Goal: Task Accomplishment & Management: Use online tool/utility

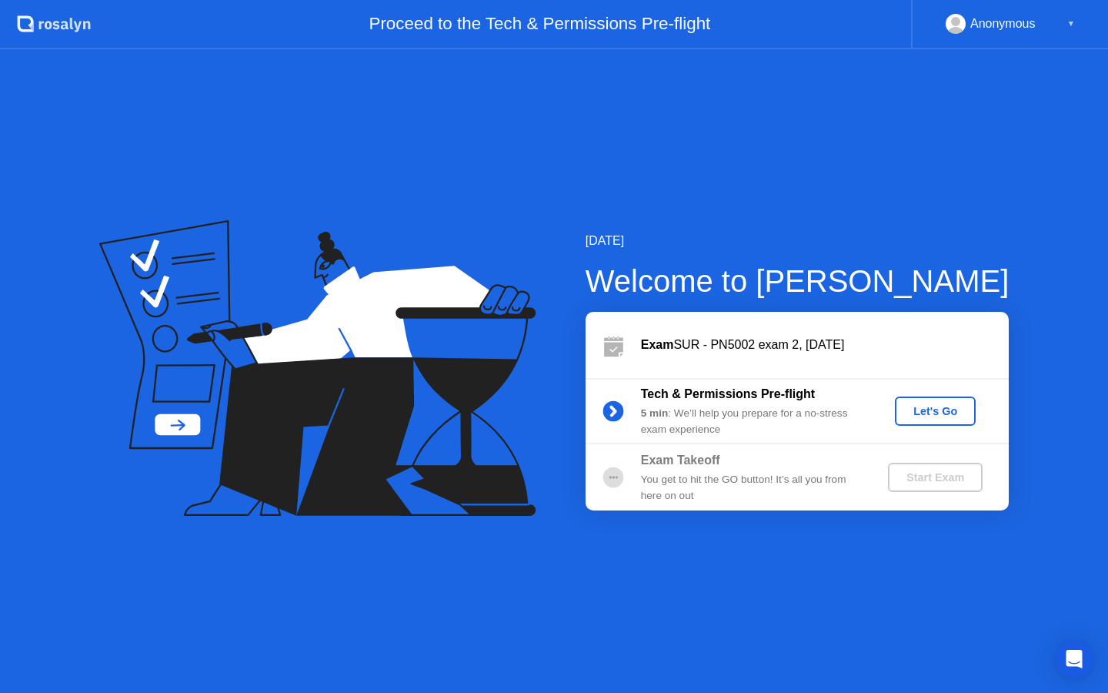
click at [937, 405] on div "Let's Go" at bounding box center [935, 411] width 68 height 12
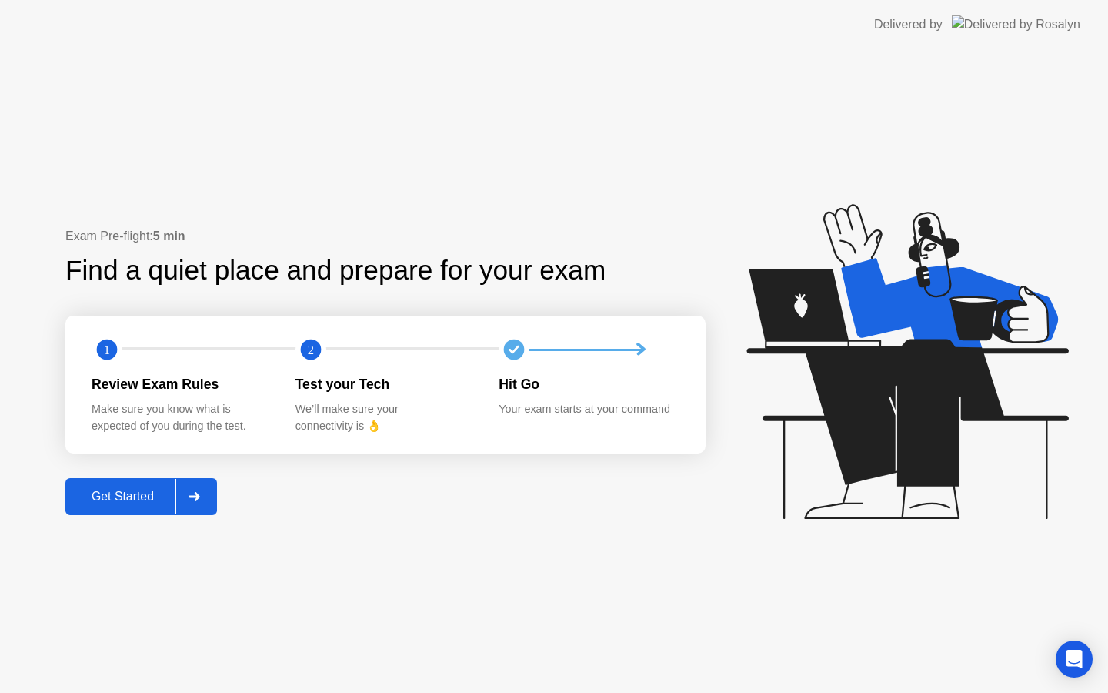
click at [142, 486] on button "Get Started" at bounding box center [141, 496] width 152 height 37
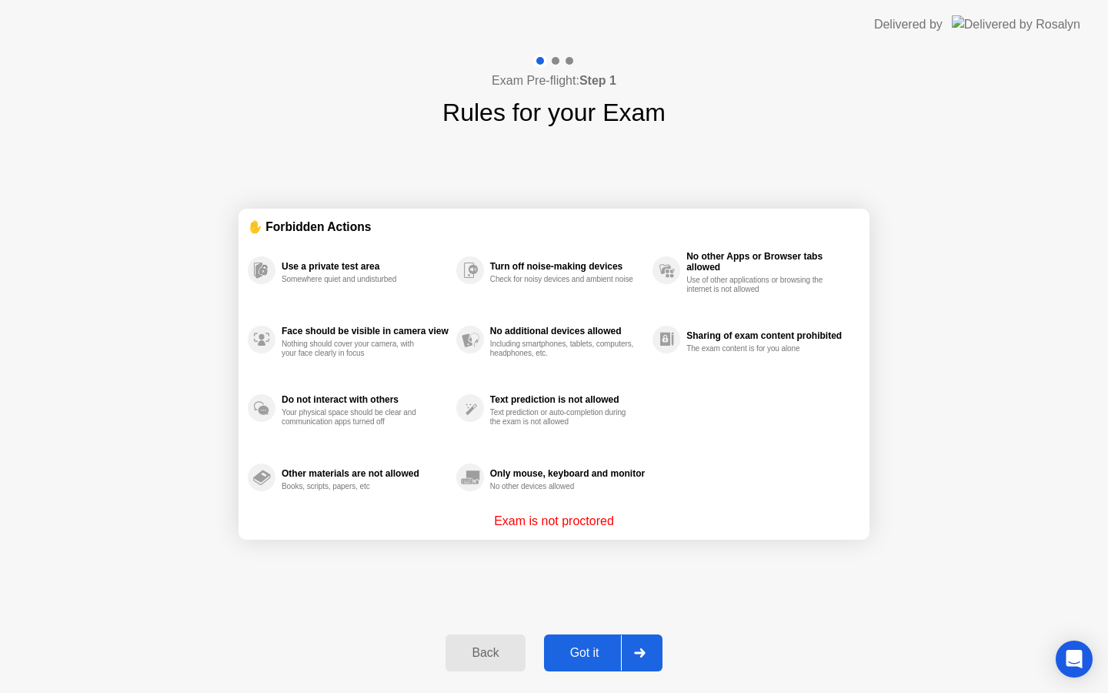
click at [588, 648] on div "Got it" at bounding box center [585, 653] width 72 height 14
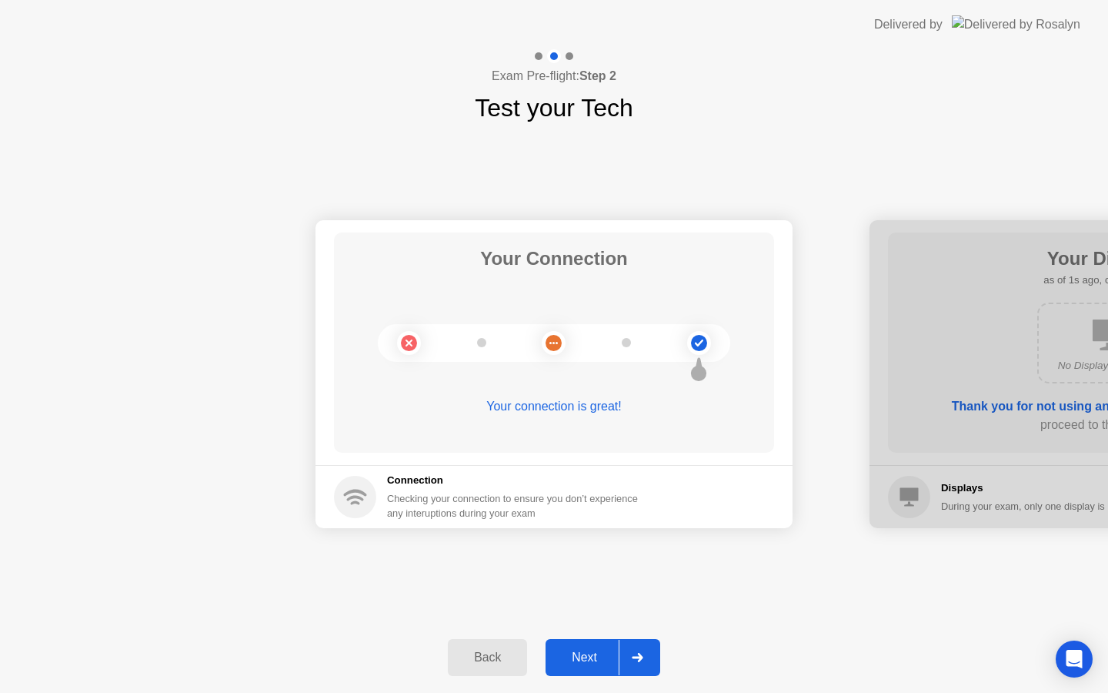
click at [578, 656] on div "Next" at bounding box center [584, 657] width 68 height 14
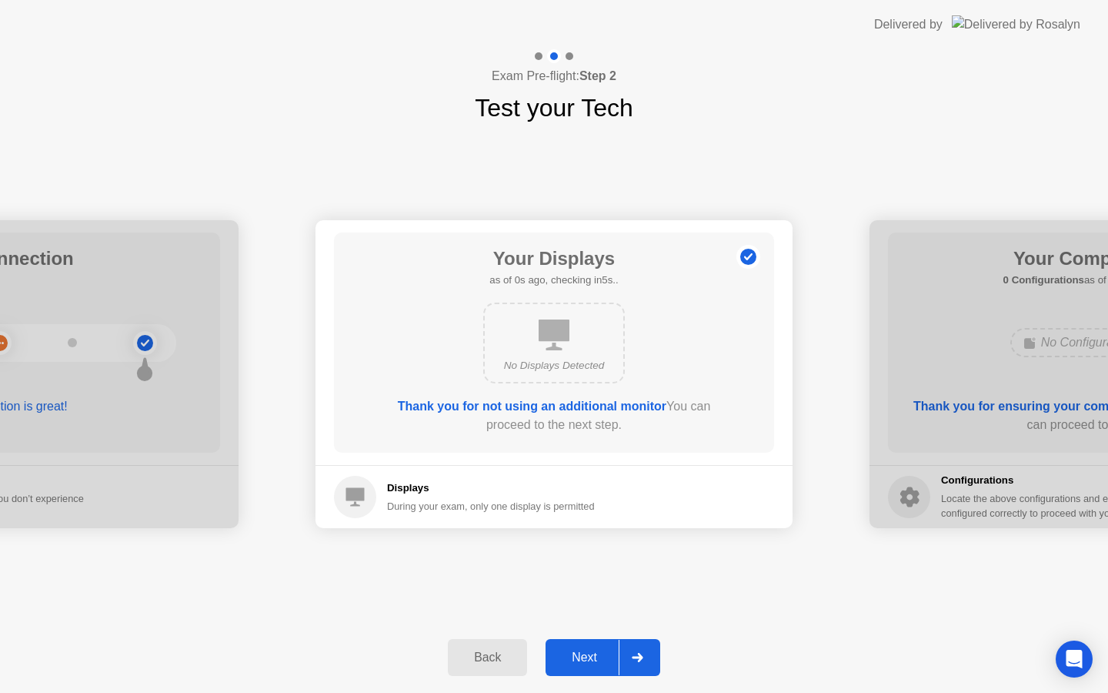
click at [578, 656] on div "Next" at bounding box center [584, 657] width 68 height 14
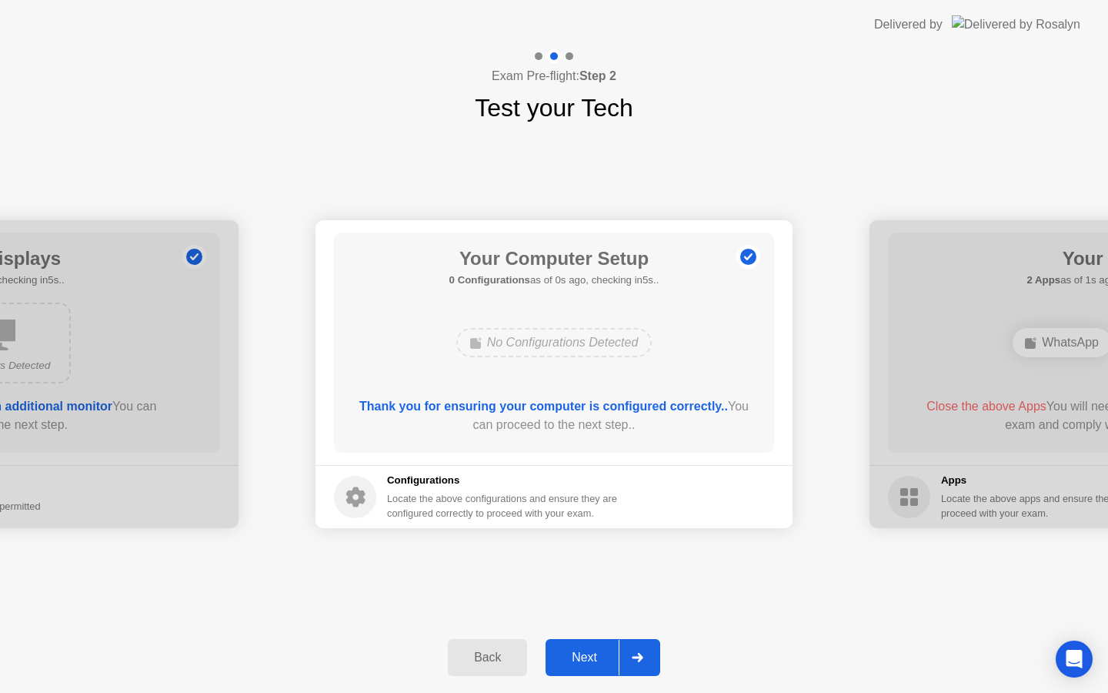
click at [578, 656] on div "Next" at bounding box center [584, 657] width 68 height 14
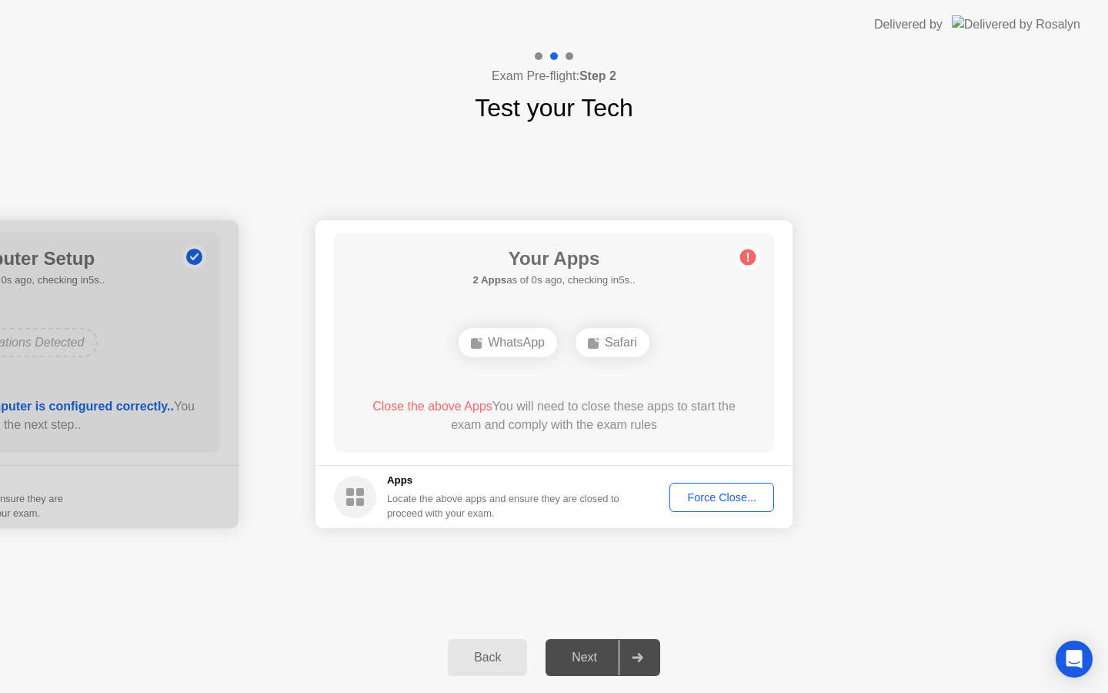
click at [578, 656] on div "Next" at bounding box center [584, 657] width 68 height 14
click at [717, 491] on div "Force Close..." at bounding box center [722, 497] width 94 height 12
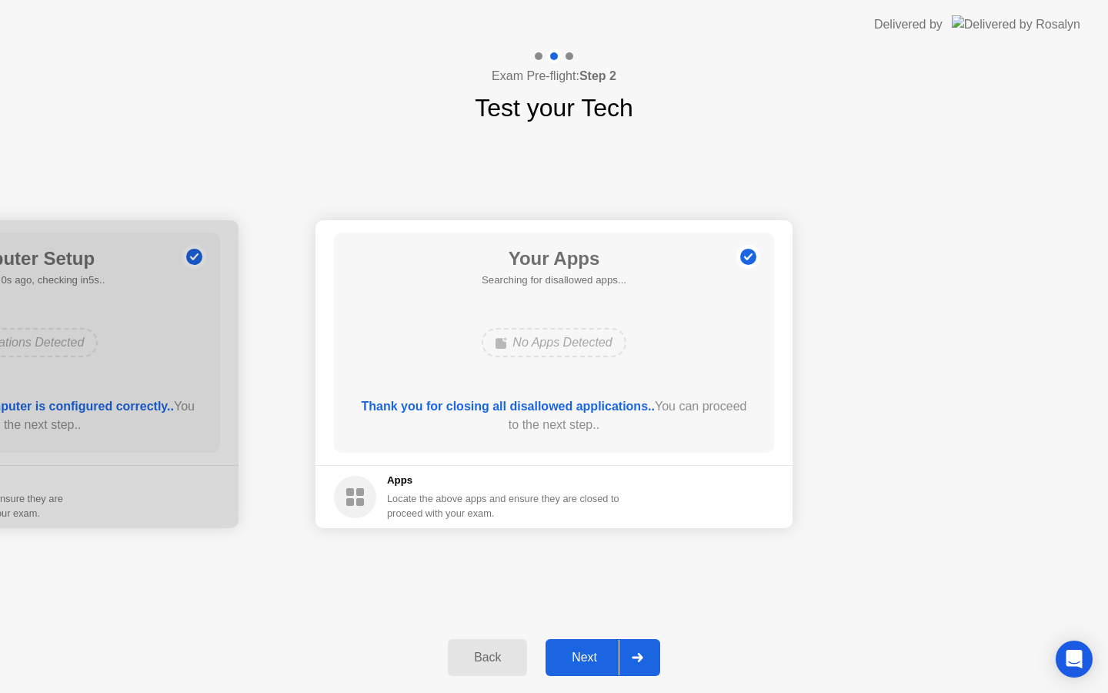
click at [578, 661] on div "Next" at bounding box center [584, 657] width 68 height 14
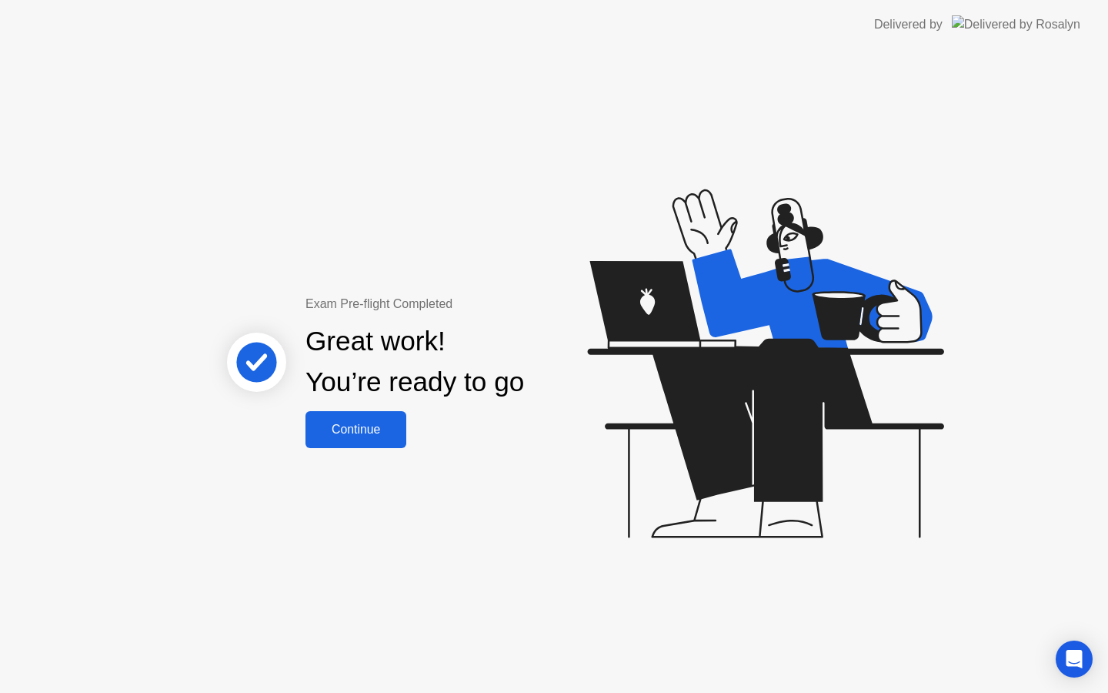
click at [359, 462] on div "Exam Pre-flight Completed Great work! You’re ready to go Continue" at bounding box center [554, 370] width 1108 height 643
click at [375, 432] on div "Continue" at bounding box center [356, 429] width 92 height 14
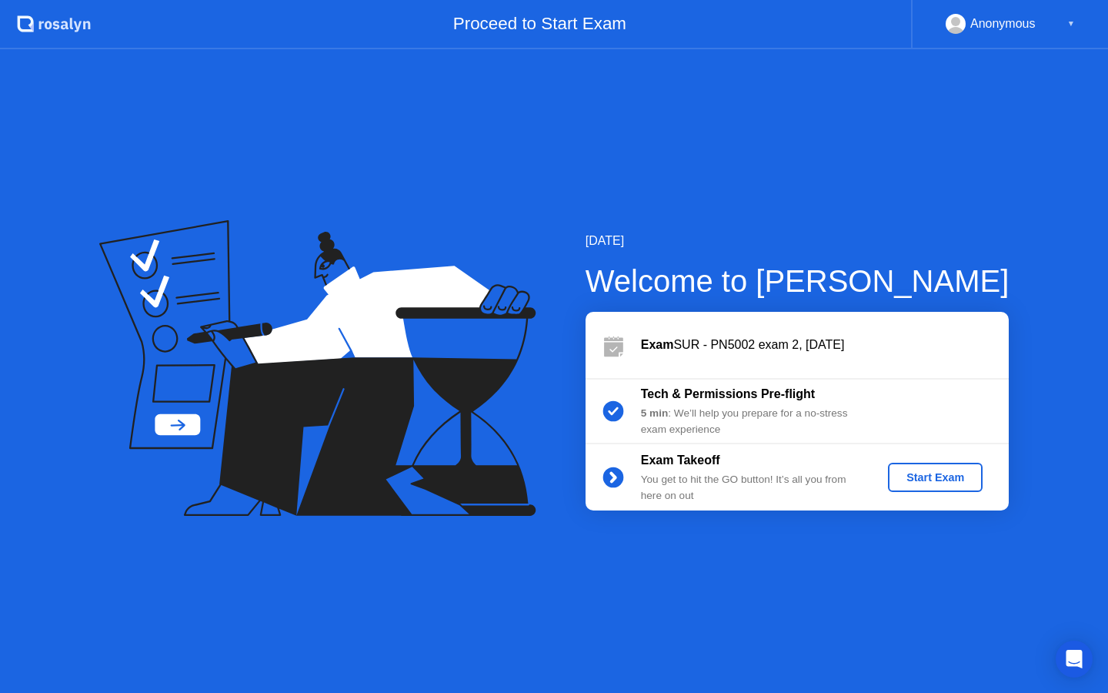
click at [946, 471] on div "Start Exam" at bounding box center [935, 477] width 82 height 12
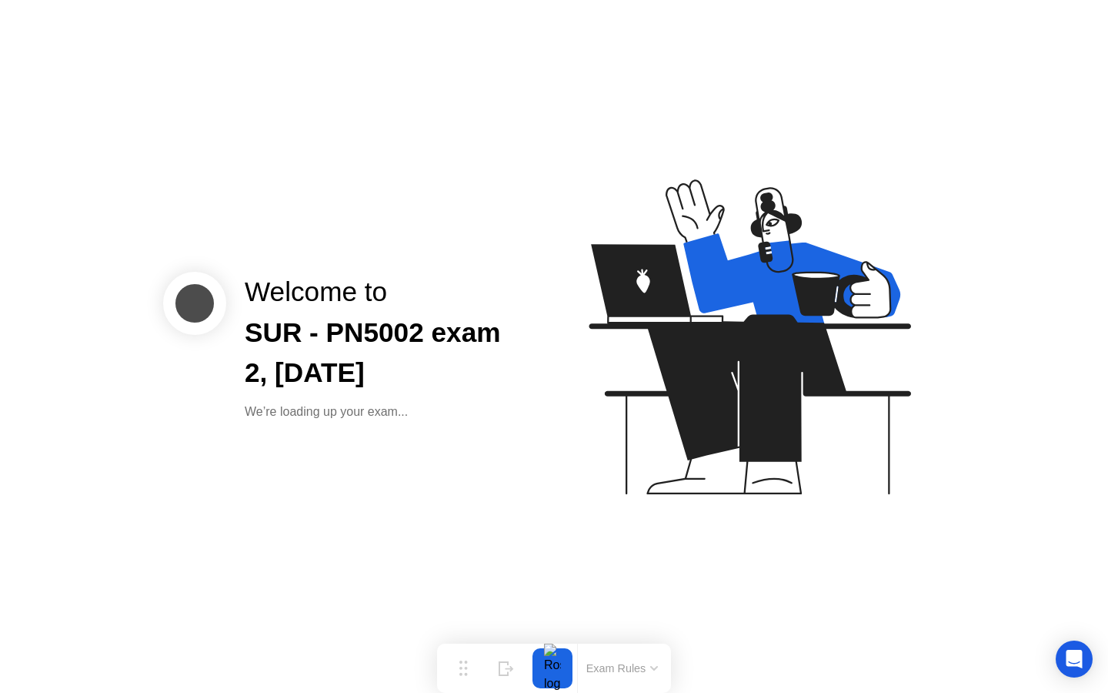
click at [430, 363] on div "SUR - PN5002 exam 2, [DATE]" at bounding box center [387, 353] width 285 height 82
click at [428, 363] on div "SUR - PN5002 exam 2, [DATE]" at bounding box center [387, 353] width 285 height 82
click at [388, 352] on div "SUR - PN5002 exam 2, [DATE]" at bounding box center [387, 353] width 285 height 82
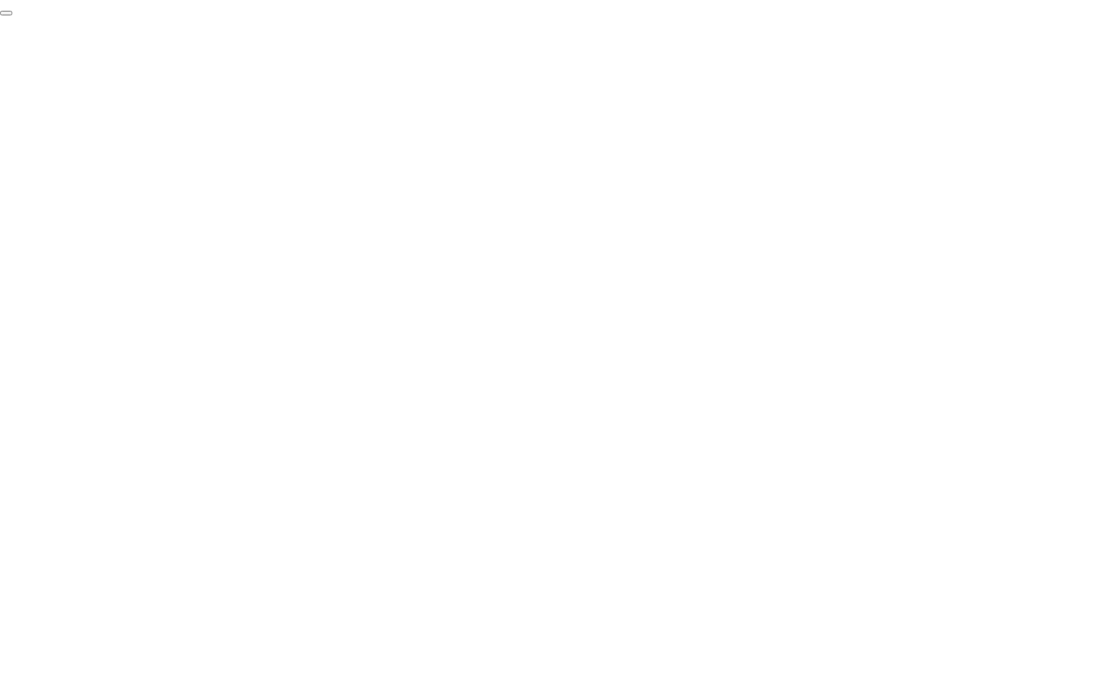
click div "End Proctoring Session"
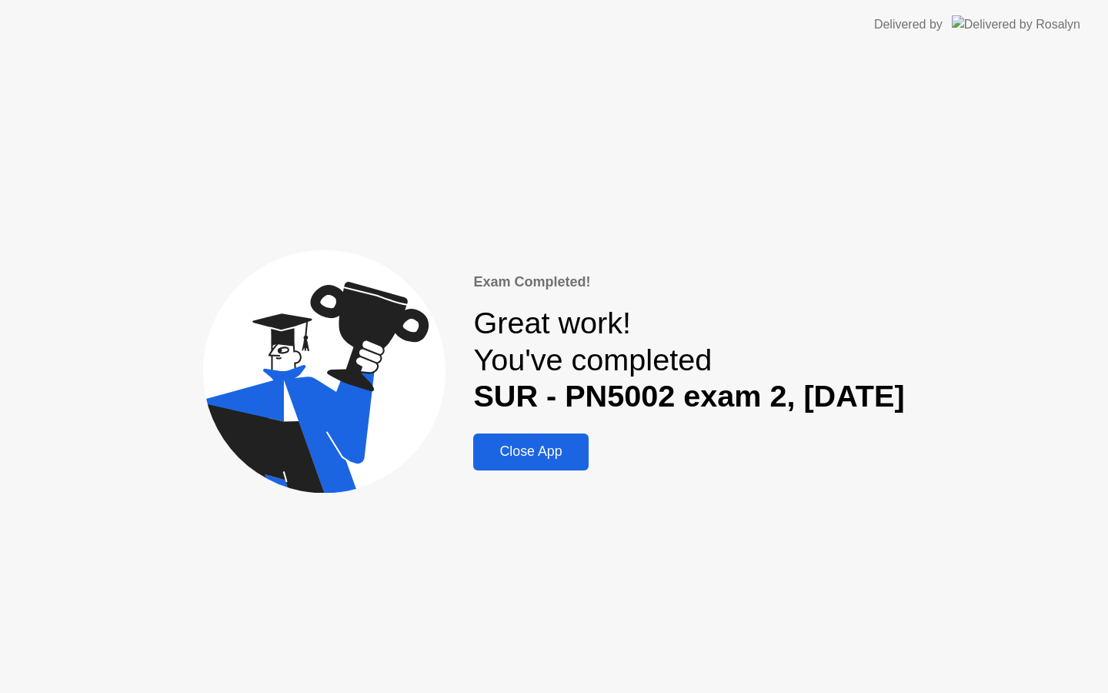
click at [485, 446] on div "Close App" at bounding box center [530, 451] width 105 height 16
